Goal: Check status: Check status

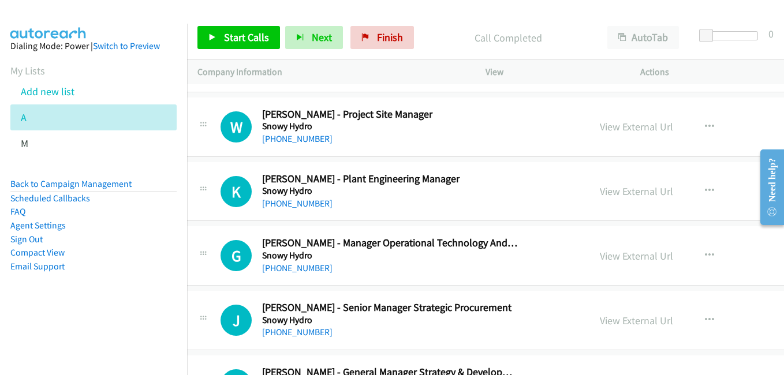
drag, startPoint x: 577, startPoint y: 253, endPoint x: 468, endPoint y: 217, distance: 114.8
click at [600, 253] on link "View External Url" at bounding box center [636, 255] width 73 height 13
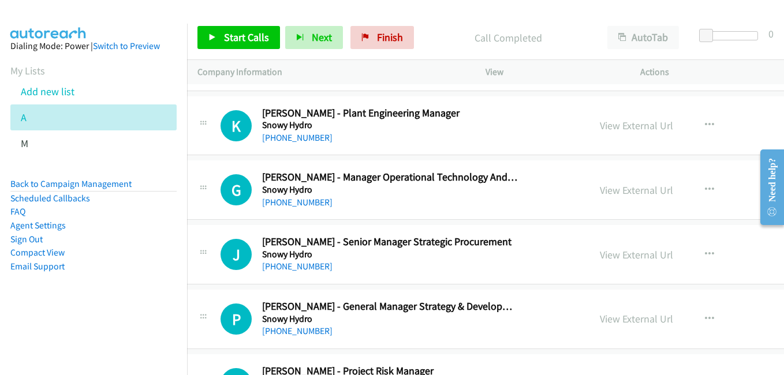
scroll to position [8944, 12]
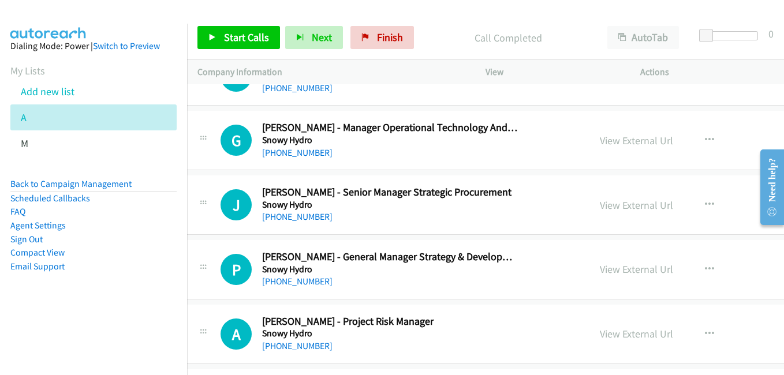
drag, startPoint x: 600, startPoint y: 201, endPoint x: 179, endPoint y: 34, distance: 452.7
click at [600, 201] on link "View External Url" at bounding box center [636, 205] width 73 height 13
click at [600, 270] on link "View External Url" at bounding box center [636, 269] width 73 height 13
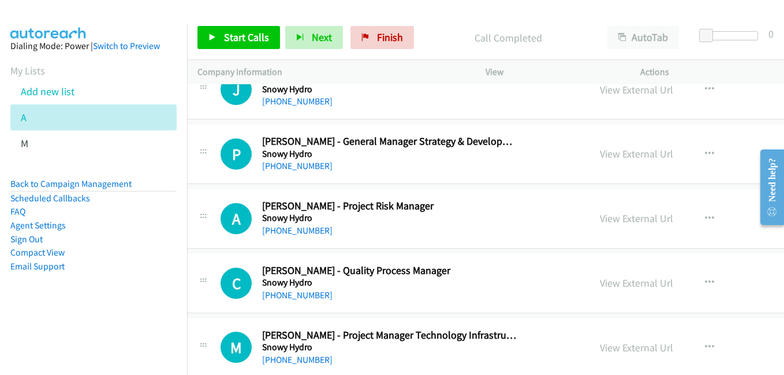
drag, startPoint x: 598, startPoint y: 216, endPoint x: 257, endPoint y: 53, distance: 377.9
click at [600, 216] on link "View External Url" at bounding box center [636, 218] width 73 height 13
drag, startPoint x: 581, startPoint y: 284, endPoint x: 571, endPoint y: 282, distance: 9.7
click at [600, 284] on link "View External Url" at bounding box center [636, 282] width 73 height 13
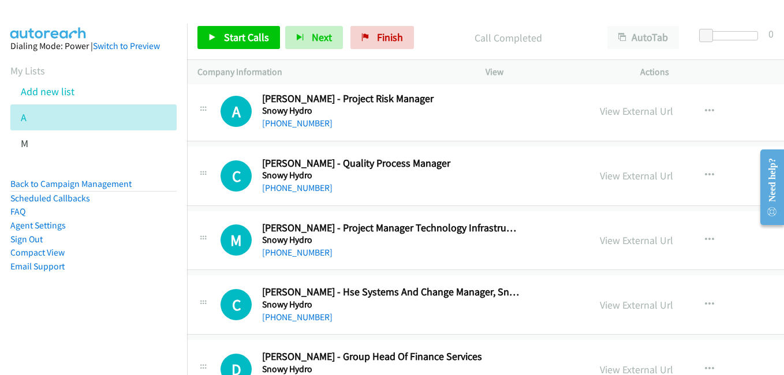
scroll to position [9233, 12]
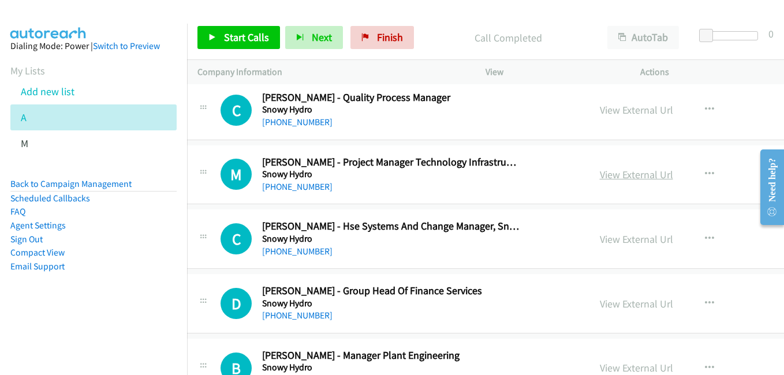
click at [600, 176] on link "View External Url" at bounding box center [636, 174] width 73 height 13
click at [601, 241] on link "View External Url" at bounding box center [636, 239] width 73 height 13
click at [600, 301] on link "View External Url" at bounding box center [636, 303] width 73 height 13
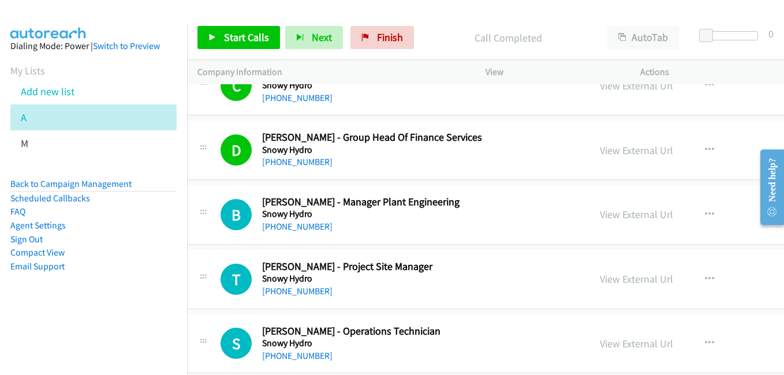
scroll to position [9406, 12]
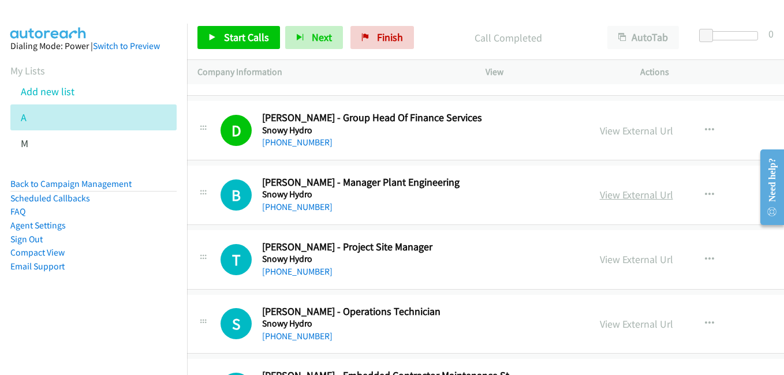
click at [600, 199] on link "View External Url" at bounding box center [636, 194] width 73 height 13
drag, startPoint x: 599, startPoint y: 263, endPoint x: 581, endPoint y: 247, distance: 24.1
click at [600, 263] on link "View External Url" at bounding box center [636, 259] width 73 height 13
drag, startPoint x: 585, startPoint y: 324, endPoint x: 571, endPoint y: 321, distance: 14.3
click at [600, 324] on link "View External Url" at bounding box center [636, 323] width 73 height 13
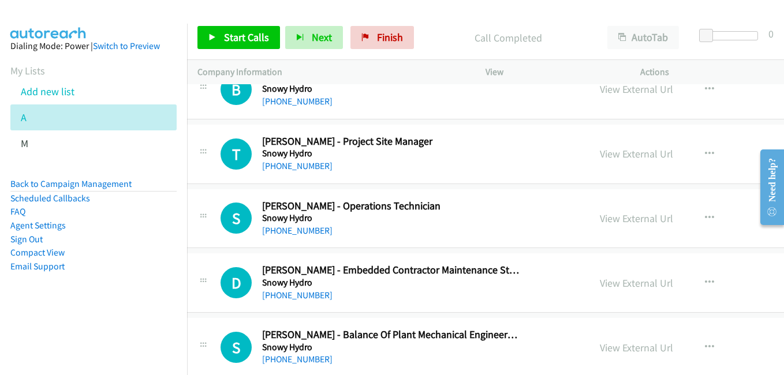
scroll to position [9579, 12]
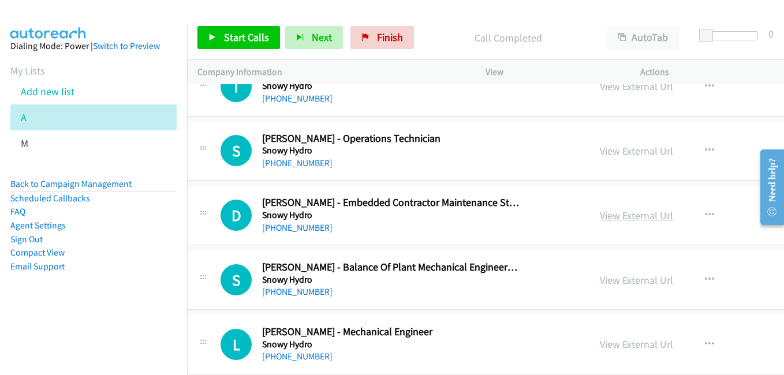
click at [600, 217] on link "View External Url" at bounding box center [636, 215] width 73 height 13
click at [600, 285] on link "View External Url" at bounding box center [636, 280] width 73 height 13
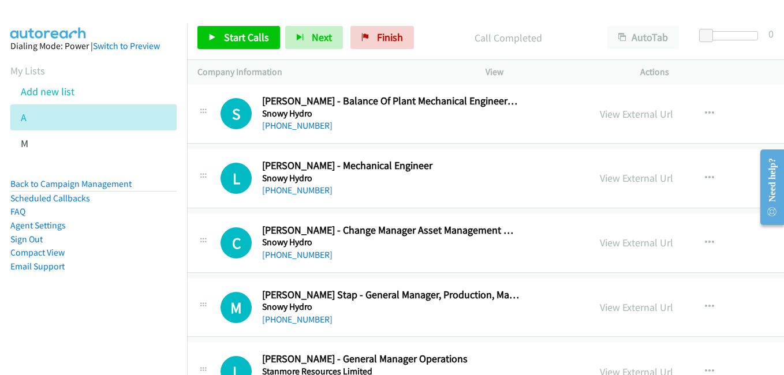
scroll to position [9752, 12]
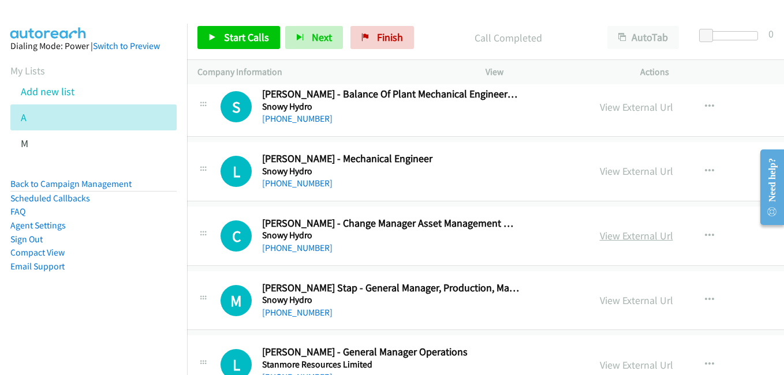
click at [600, 238] on link "View External Url" at bounding box center [636, 235] width 73 height 13
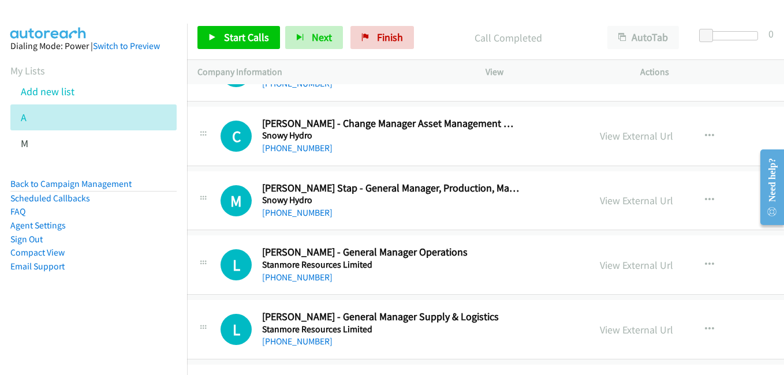
scroll to position [9868, 12]
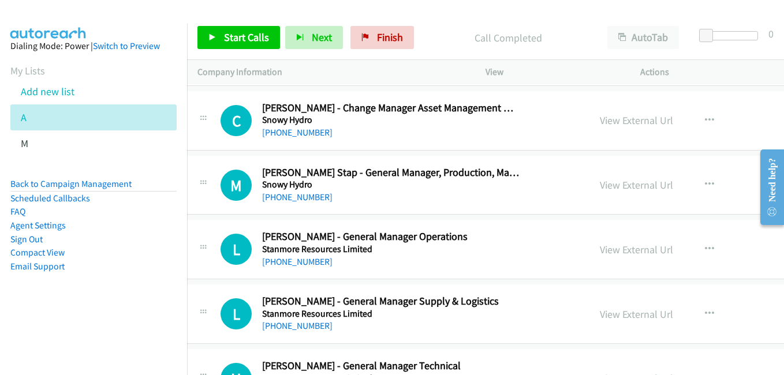
drag, startPoint x: 587, startPoint y: 186, endPoint x: 533, endPoint y: 122, distance: 83.9
click at [600, 186] on link "View External Url" at bounding box center [636, 184] width 73 height 13
drag, startPoint x: 604, startPoint y: 254, endPoint x: 581, endPoint y: 247, distance: 24.1
click at [604, 254] on link "View External Url" at bounding box center [636, 249] width 73 height 13
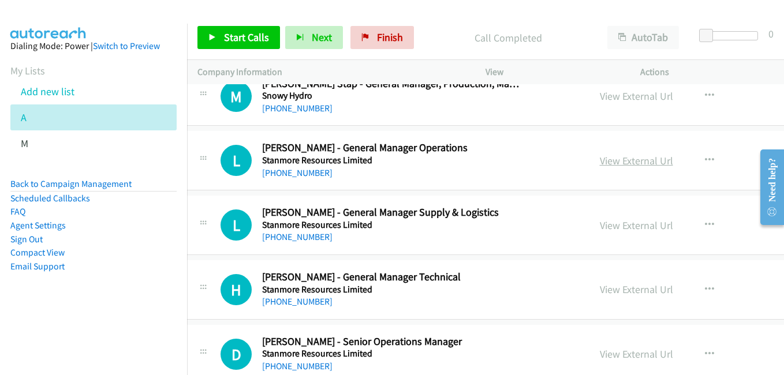
scroll to position [9983, 12]
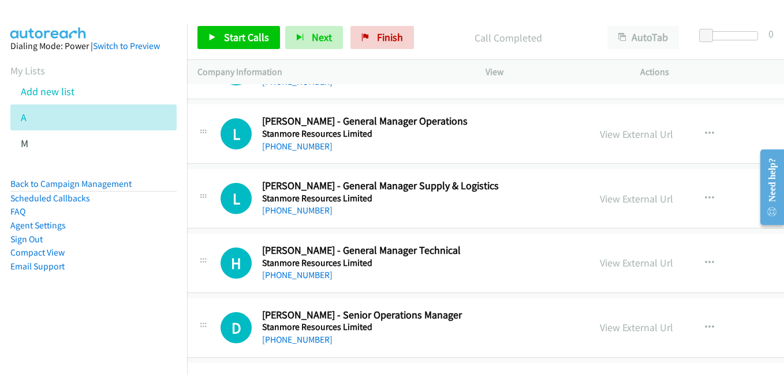
drag, startPoint x: 569, startPoint y: 194, endPoint x: 472, endPoint y: 167, distance: 100.7
click at [600, 194] on link "View External Url" at bounding box center [636, 198] width 73 height 13
click at [600, 266] on link "View External Url" at bounding box center [636, 262] width 73 height 13
drag, startPoint x: 576, startPoint y: 332, endPoint x: 454, endPoint y: 244, distance: 151.3
click at [600, 332] on link "View External Url" at bounding box center [636, 327] width 73 height 13
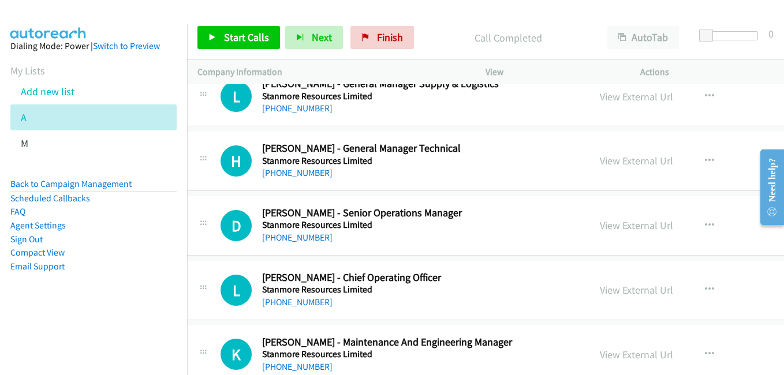
scroll to position [10156, 12]
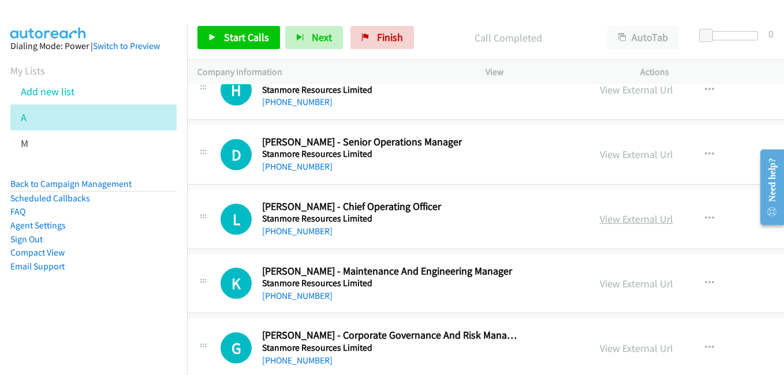
click at [600, 224] on link "View External Url" at bounding box center [636, 218] width 73 height 13
click at [600, 287] on link "View External Url" at bounding box center [636, 283] width 73 height 13
